Goal: Information Seeking & Learning: Compare options

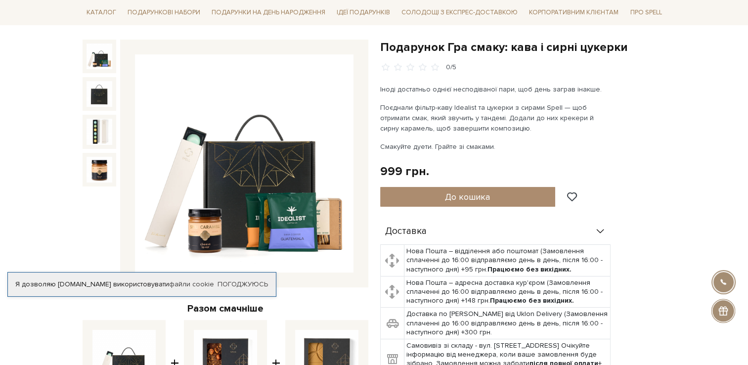
scroll to position [91, 0]
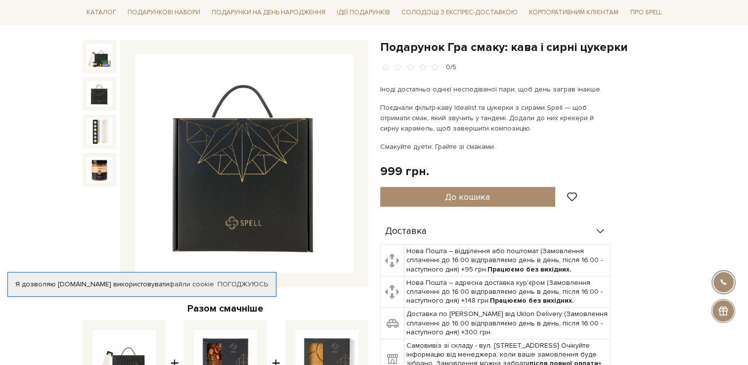
click at [95, 100] on img at bounding box center [100, 94] width 26 height 26
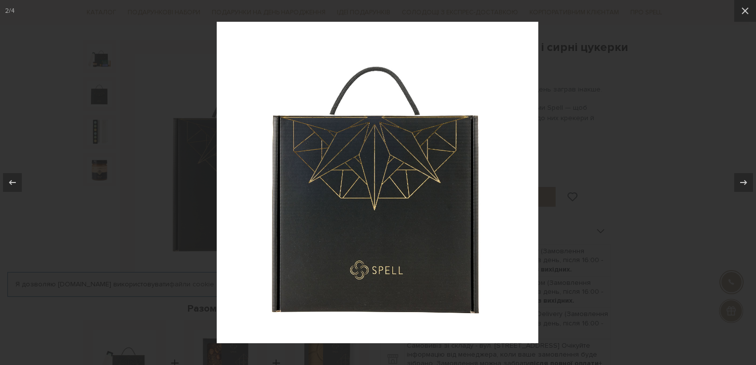
click at [147, 159] on div at bounding box center [378, 182] width 756 height 365
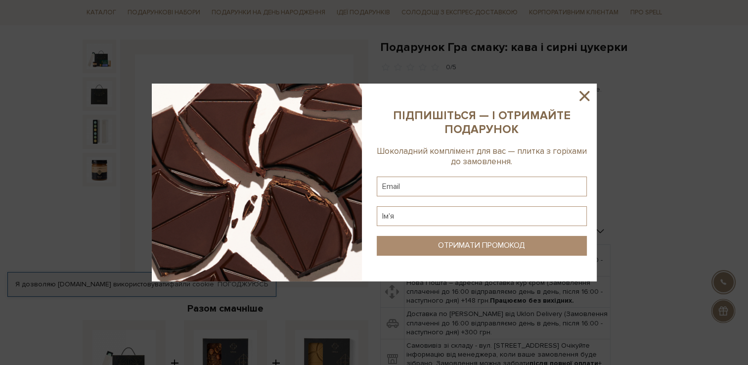
click at [694, 138] on div at bounding box center [374, 182] width 748 height 365
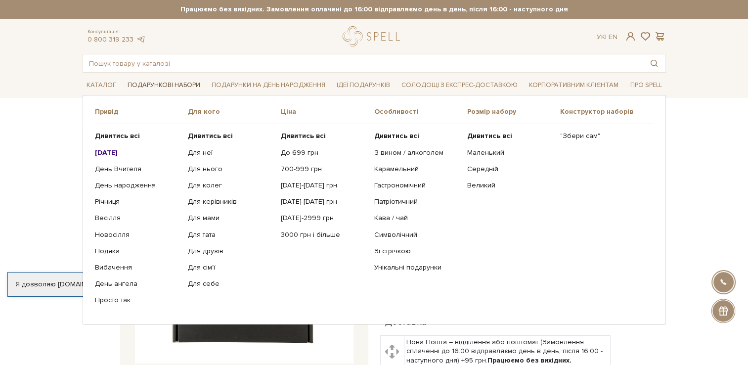
click at [160, 87] on link "Подарункові набори" at bounding box center [164, 85] width 81 height 15
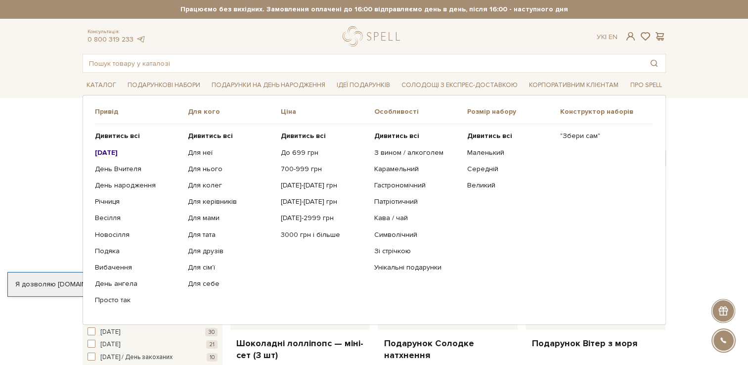
click at [108, 154] on b "[DATE]" at bounding box center [106, 152] width 23 height 8
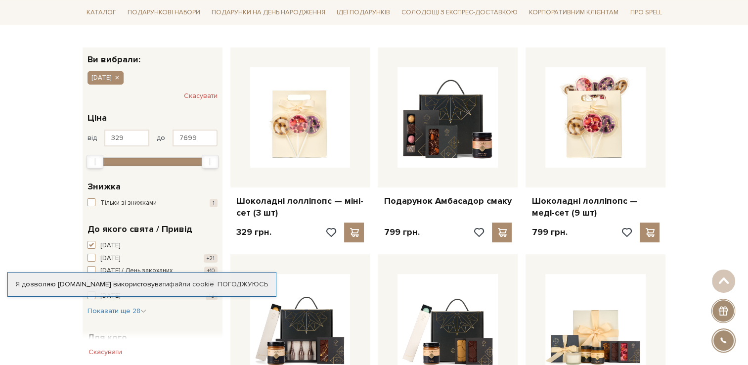
scroll to position [146, 0]
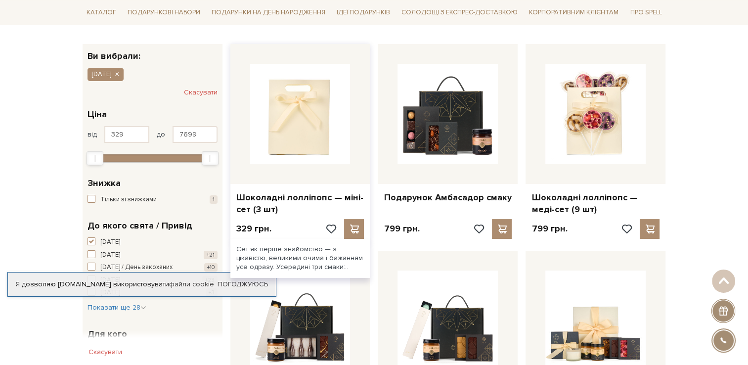
click at [279, 135] on img at bounding box center [300, 114] width 100 height 100
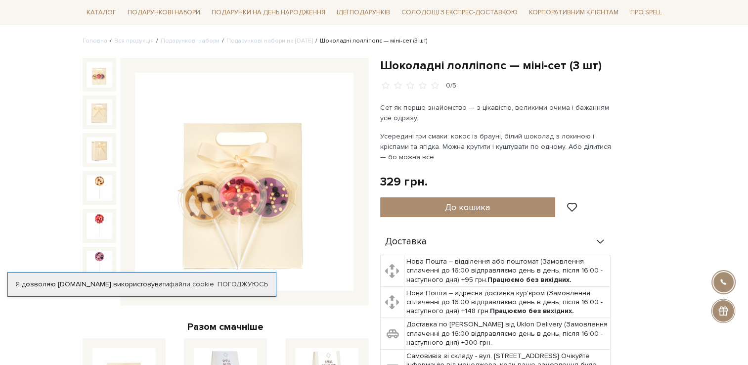
scroll to position [77, 0]
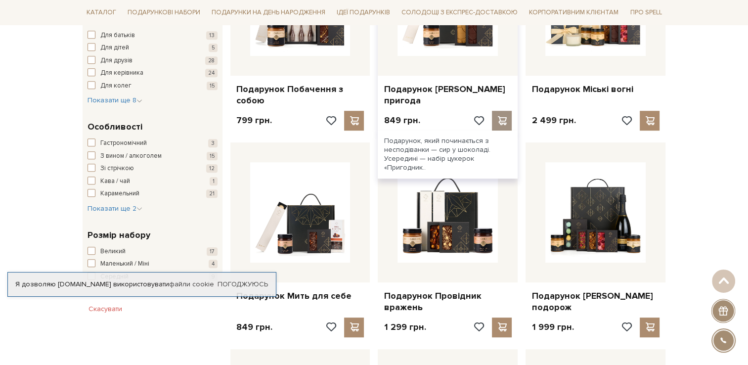
scroll to position [463, 0]
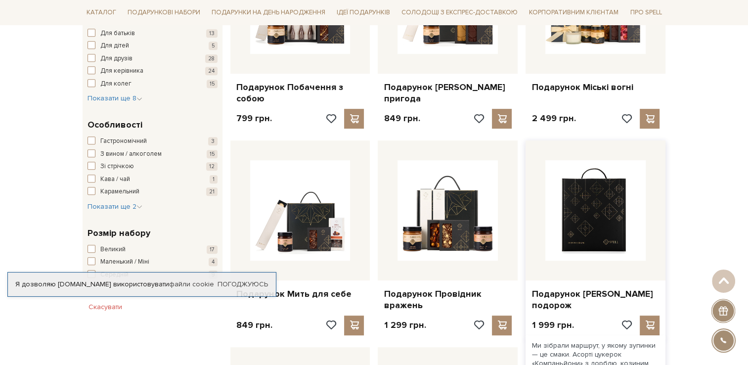
click at [629, 215] on img at bounding box center [596, 210] width 100 height 100
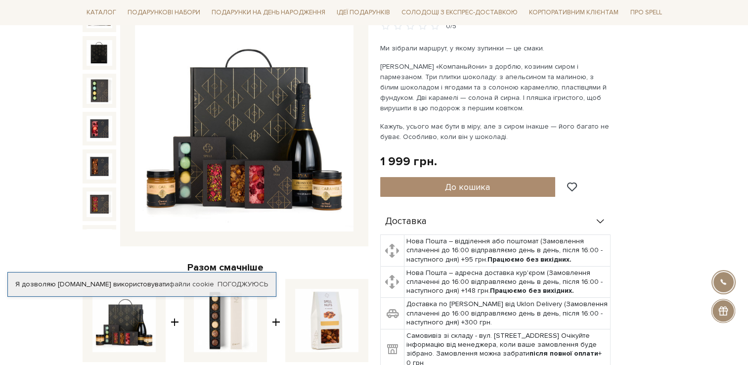
scroll to position [127, 0]
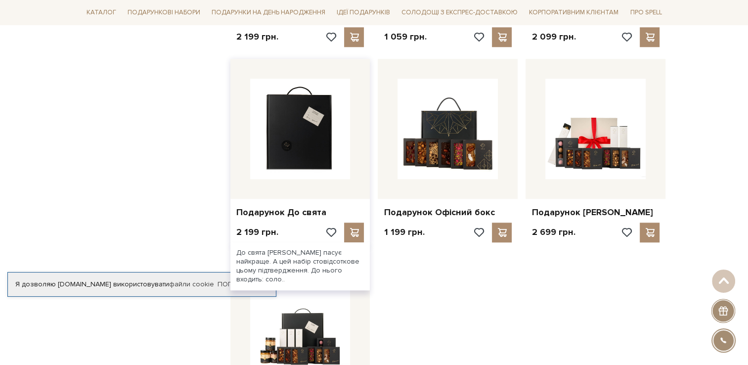
scroll to position [958, 0]
click at [300, 148] on img at bounding box center [300, 128] width 100 height 100
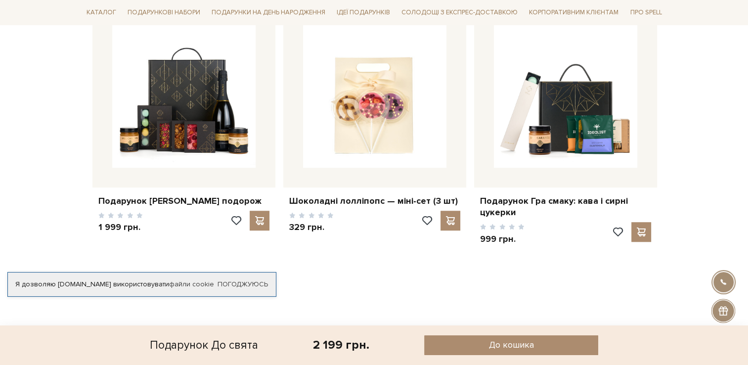
scroll to position [775, 0]
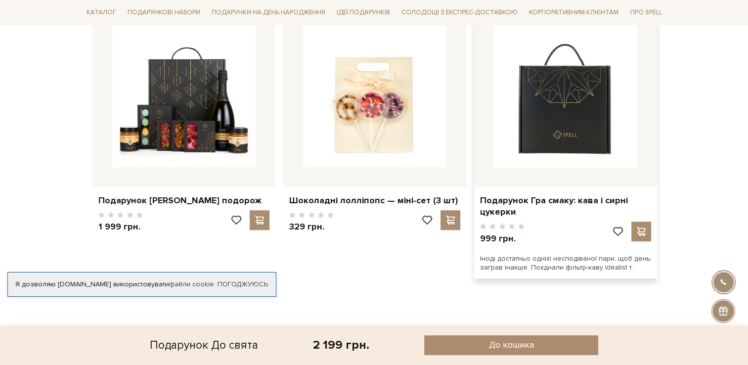
click at [600, 130] on img at bounding box center [565, 95] width 143 height 143
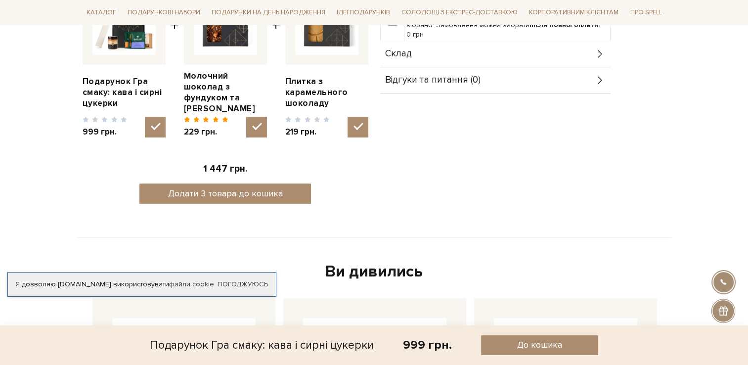
scroll to position [430, 0]
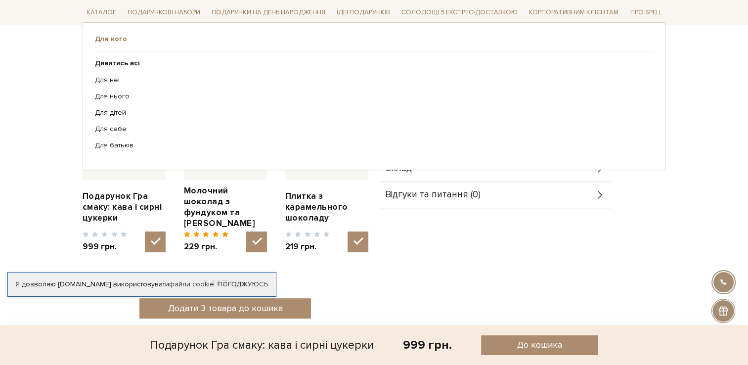
scroll to position [0, 0]
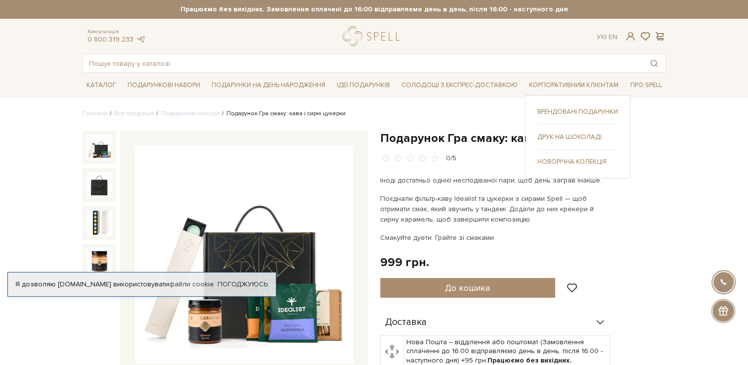
click at [559, 160] on link "Новорічна колекція" at bounding box center [578, 161] width 81 height 9
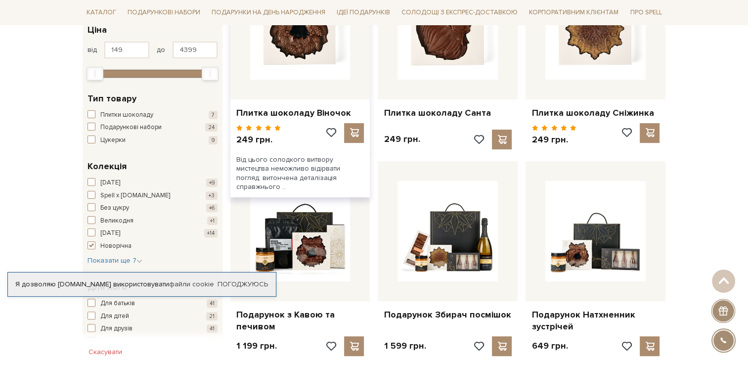
scroll to position [346, 0]
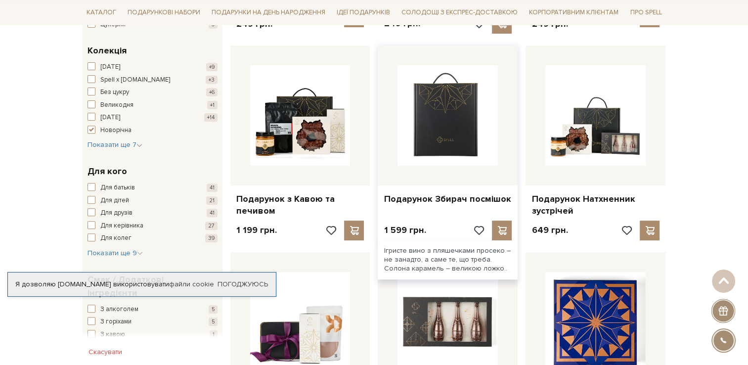
click at [456, 137] on img at bounding box center [448, 115] width 100 height 100
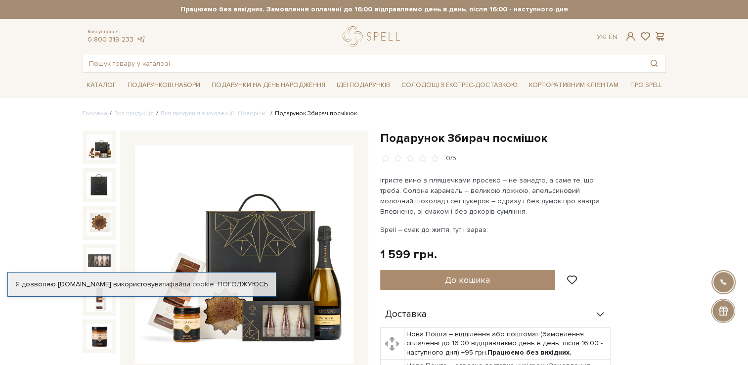
scroll to position [115, 0]
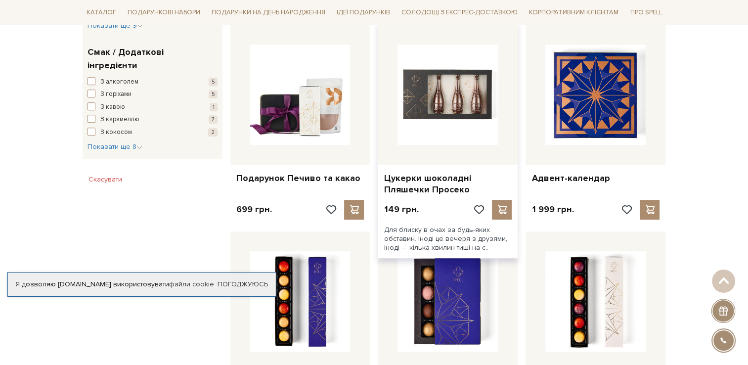
scroll to position [594, 0]
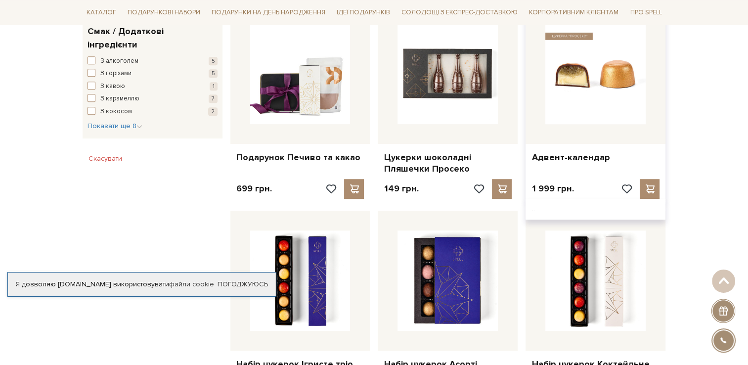
click at [589, 88] on img at bounding box center [596, 74] width 100 height 100
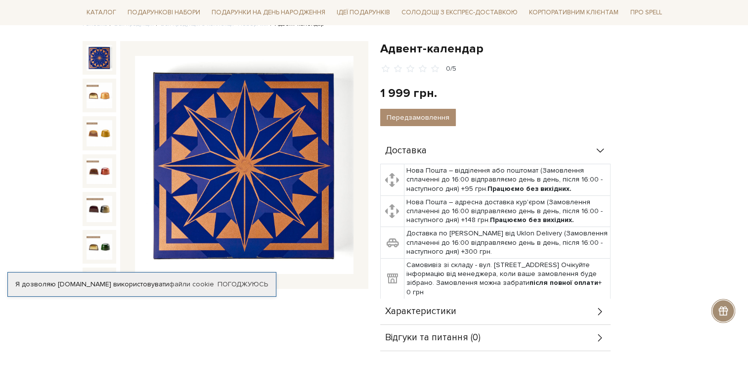
scroll to position [115, 0]
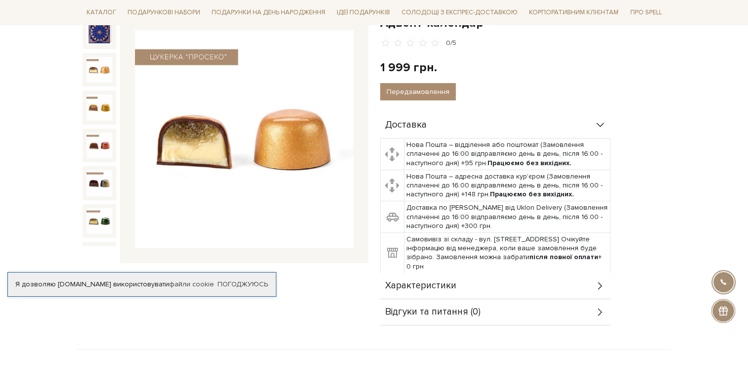
click at [101, 74] on img at bounding box center [100, 70] width 26 height 26
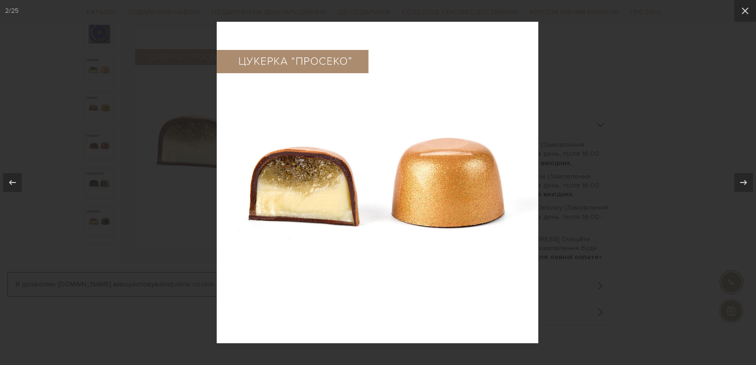
click at [193, 157] on div at bounding box center [378, 182] width 756 height 365
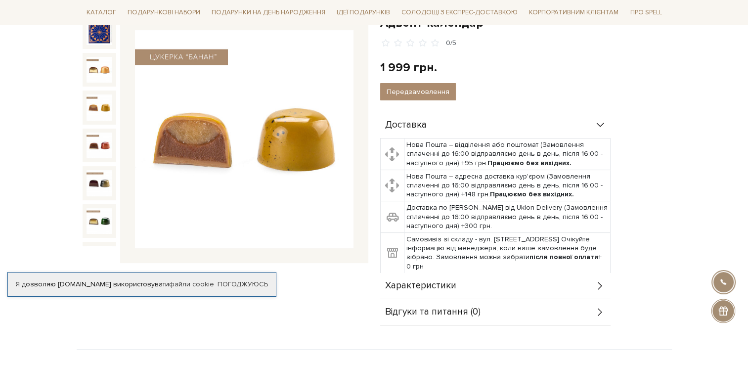
click at [88, 105] on img at bounding box center [100, 107] width 26 height 26
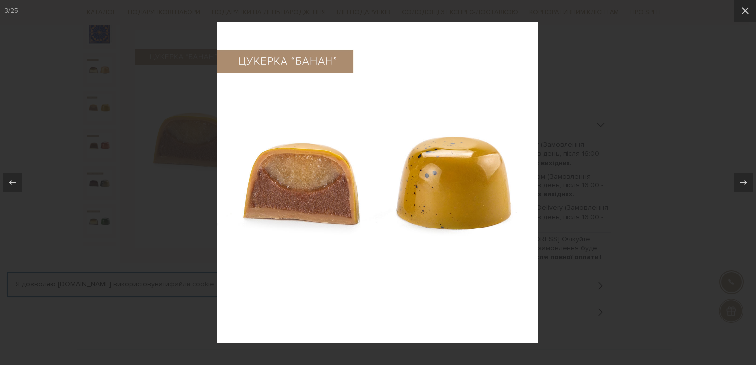
click at [164, 174] on div at bounding box center [378, 182] width 756 height 365
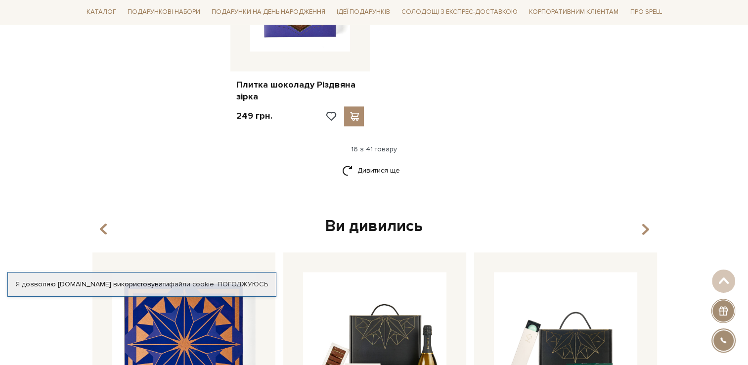
scroll to position [1517, 0]
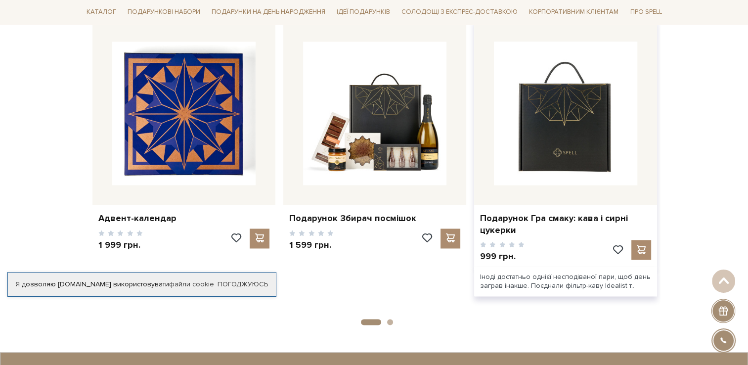
click at [538, 140] on img at bounding box center [565, 113] width 143 height 143
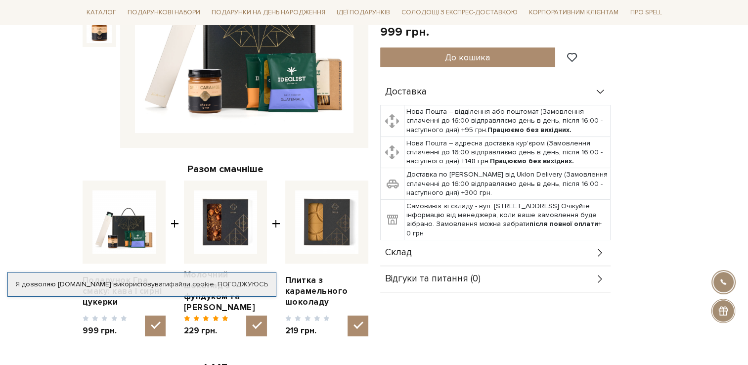
scroll to position [115, 0]
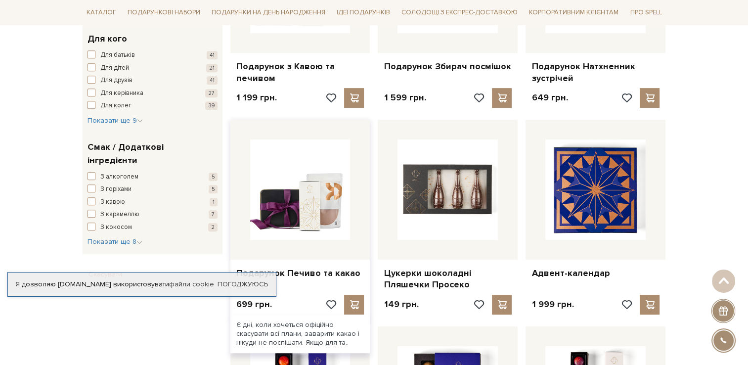
scroll to position [363, 0]
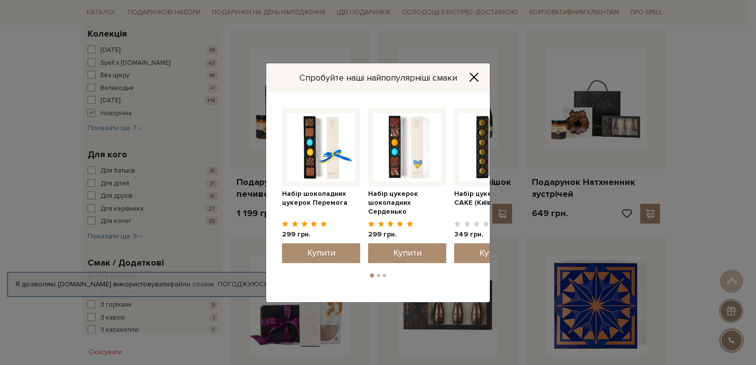
click at [477, 74] on icon "Close" at bounding box center [474, 77] width 8 height 8
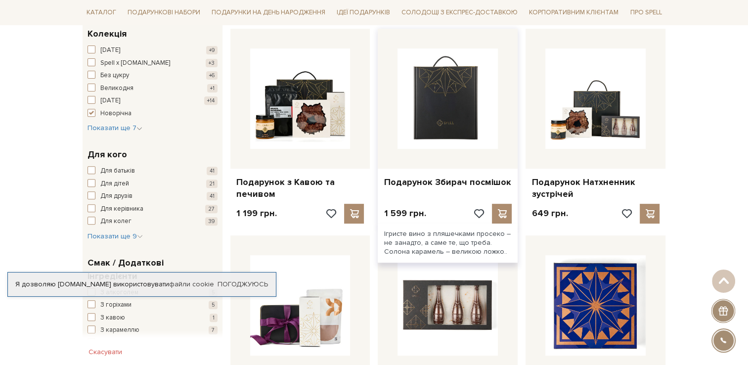
click at [482, 112] on img at bounding box center [448, 98] width 100 height 100
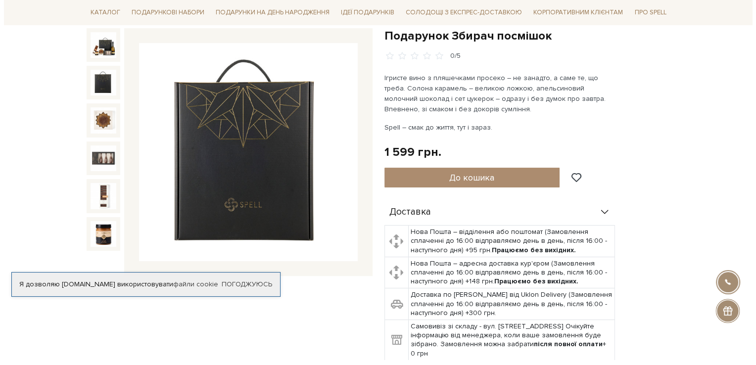
scroll to position [115, 0]
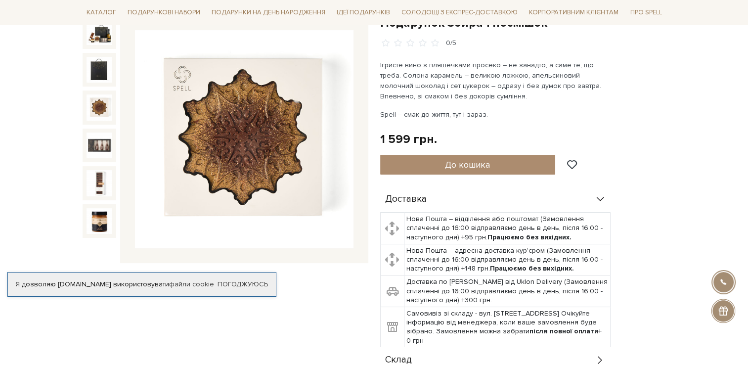
click at [100, 110] on img at bounding box center [100, 107] width 26 height 26
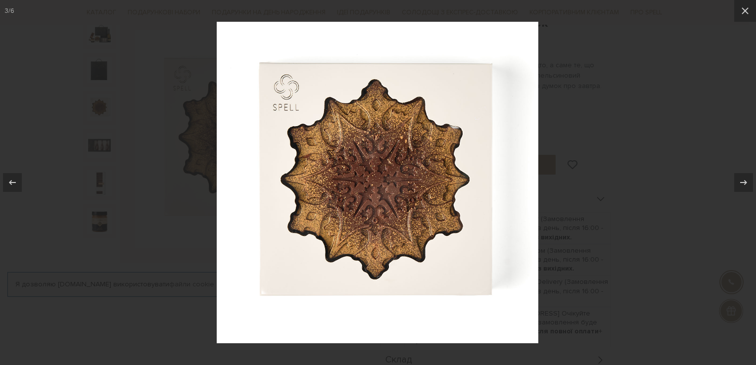
click at [48, 137] on div at bounding box center [378, 182] width 756 height 365
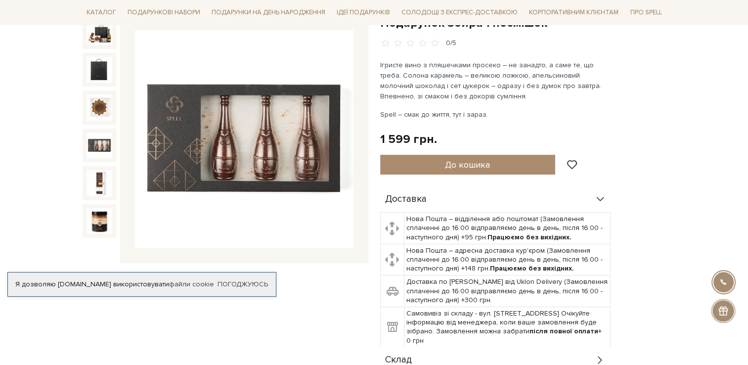
click at [102, 137] on img at bounding box center [100, 146] width 26 height 26
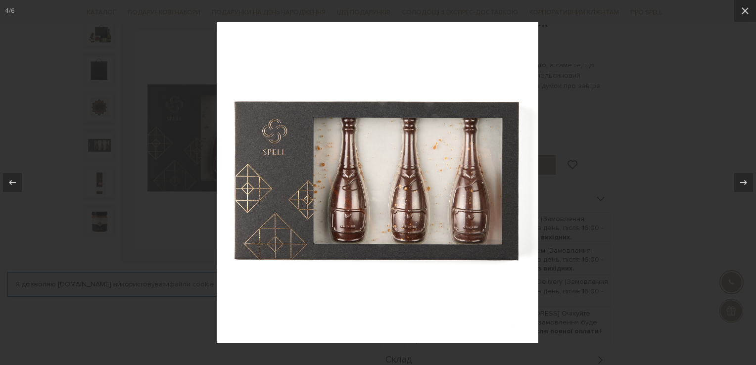
click at [73, 131] on div at bounding box center [378, 182] width 756 height 365
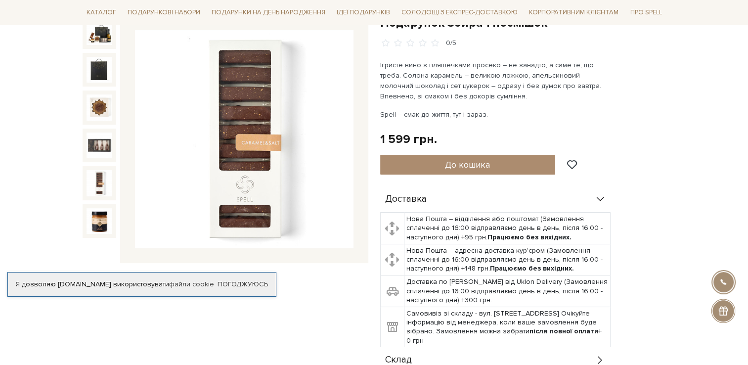
click at [91, 175] on img at bounding box center [100, 183] width 26 height 26
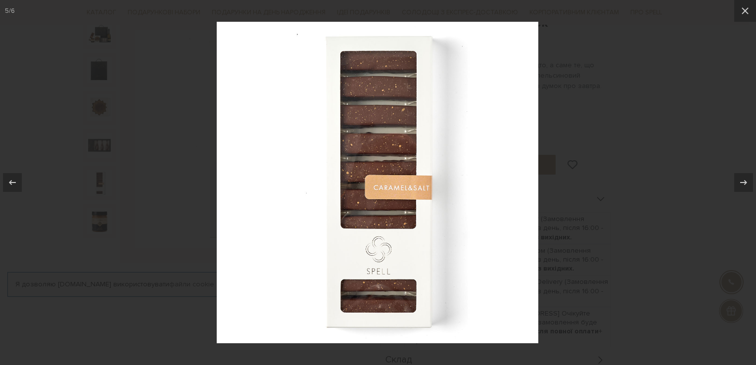
click at [42, 105] on div at bounding box center [378, 182] width 756 height 365
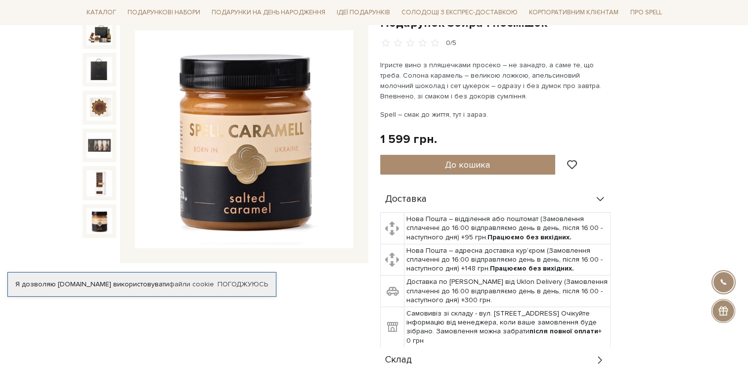
click at [96, 223] on img at bounding box center [100, 221] width 26 height 26
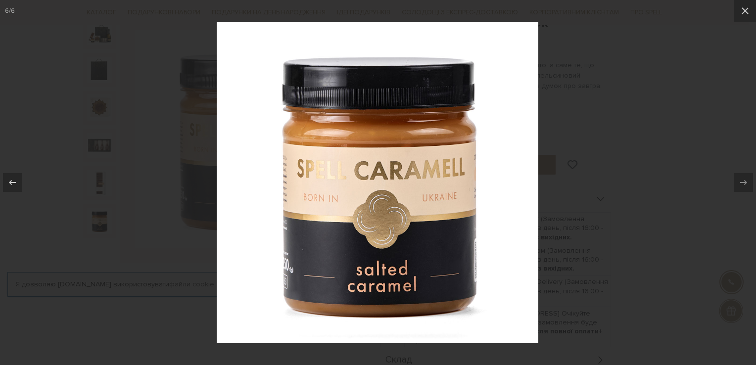
click at [39, 93] on div at bounding box center [378, 182] width 756 height 365
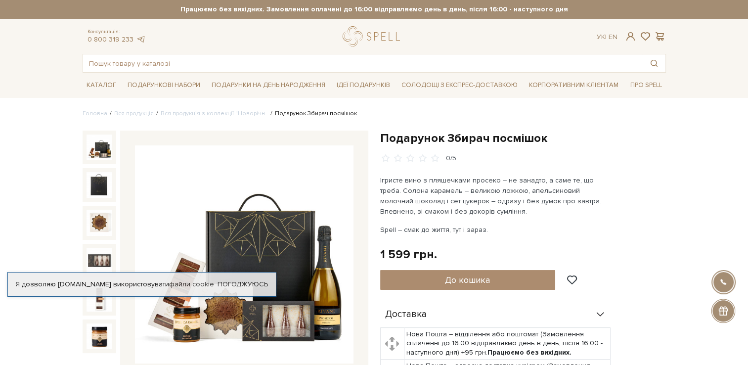
click at [95, 153] on img at bounding box center [100, 148] width 26 height 26
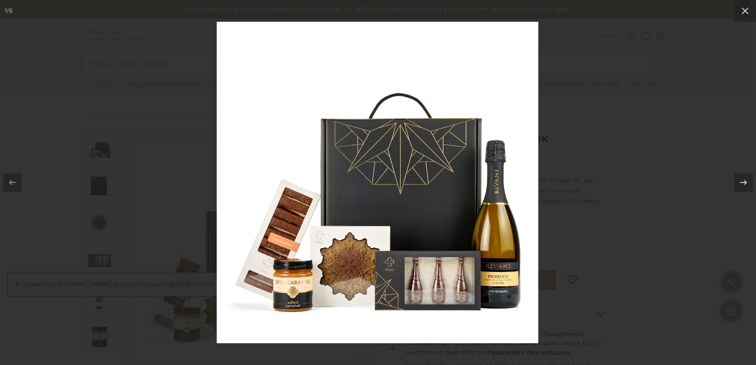
click at [609, 94] on div at bounding box center [378, 182] width 756 height 365
